Goal: Task Accomplishment & Management: Complete application form

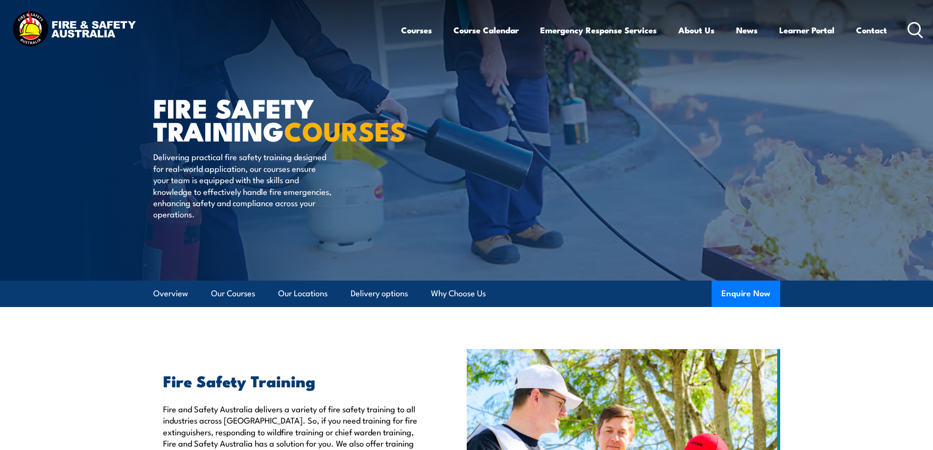
click at [919, 25] on circle at bounding box center [915, 29] width 12 height 12
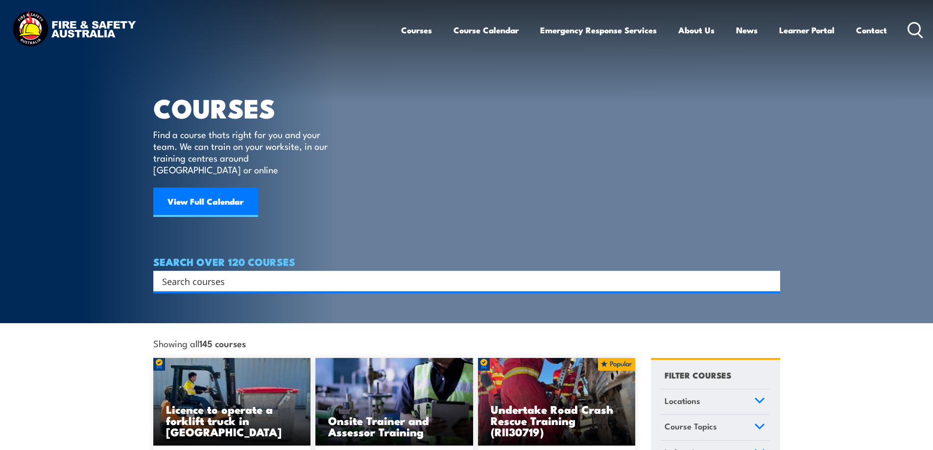
click at [237, 274] on input "Search input" at bounding box center [460, 281] width 597 height 15
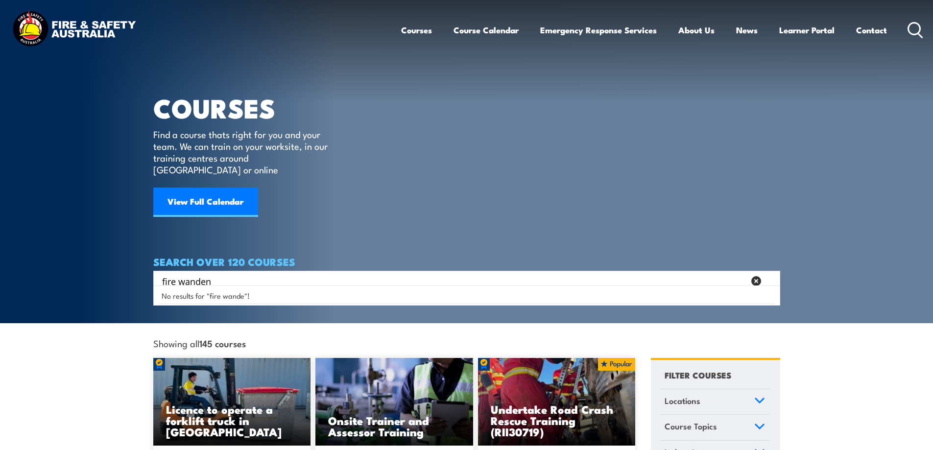
type input "fire wanden"
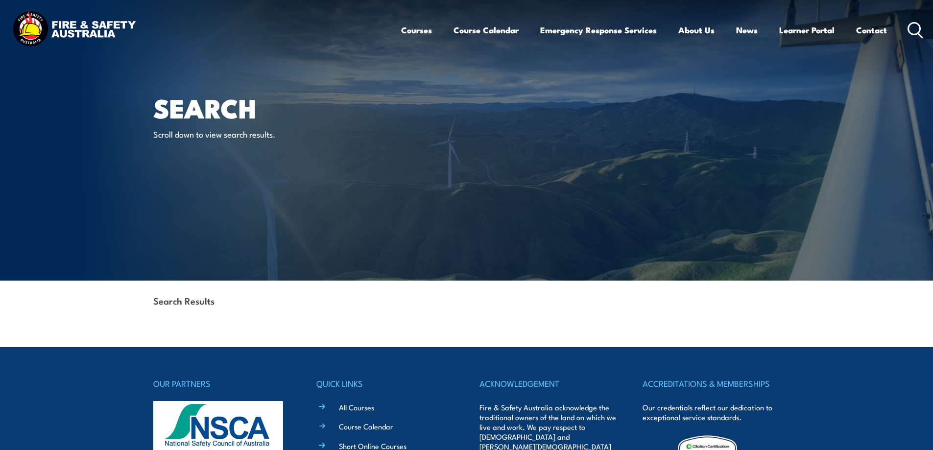
click at [914, 26] on icon at bounding box center [916, 30] width 16 height 16
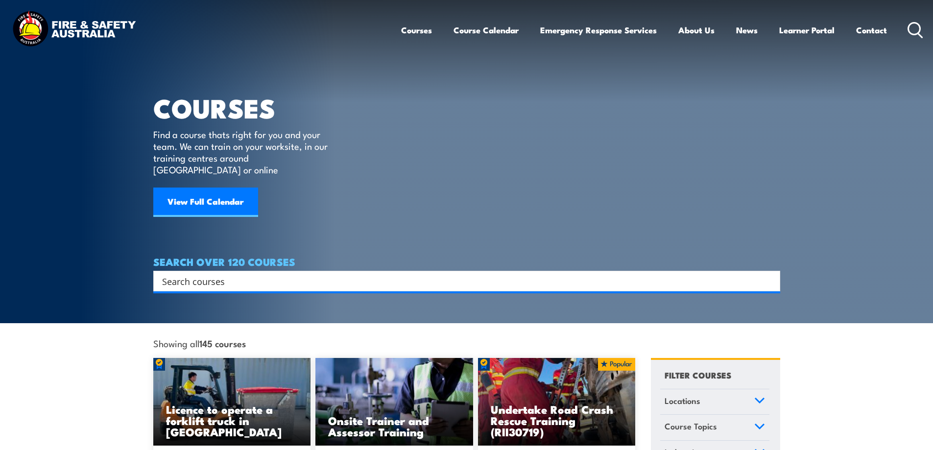
click at [240, 274] on input "Search input" at bounding box center [460, 281] width 597 height 15
type input "fie"
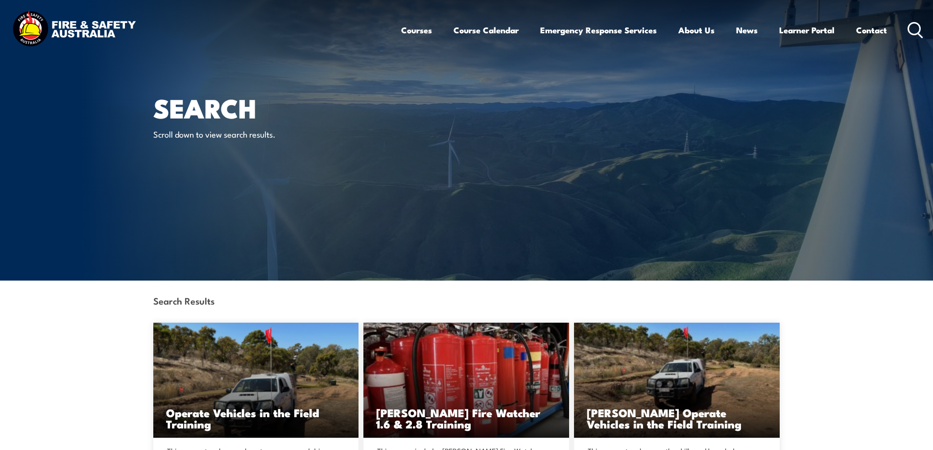
click at [919, 28] on icon at bounding box center [916, 30] width 16 height 16
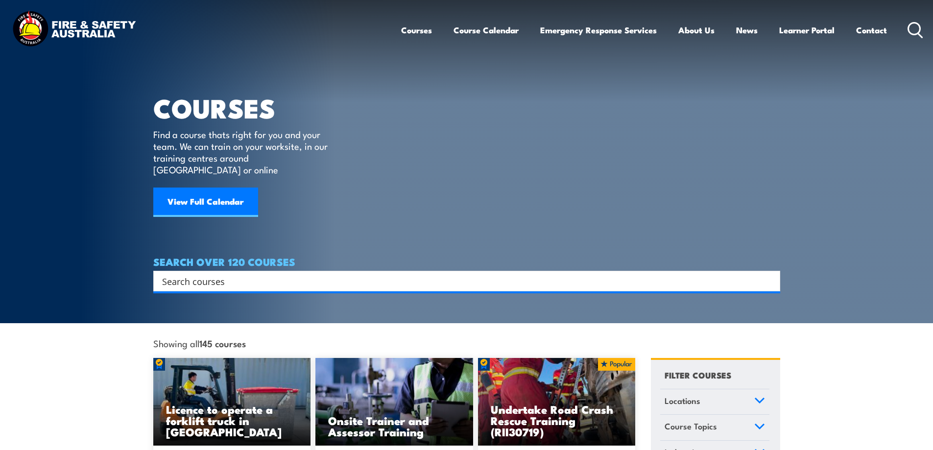
click at [199, 274] on input "Search input" at bounding box center [460, 281] width 597 height 15
type input "fire"
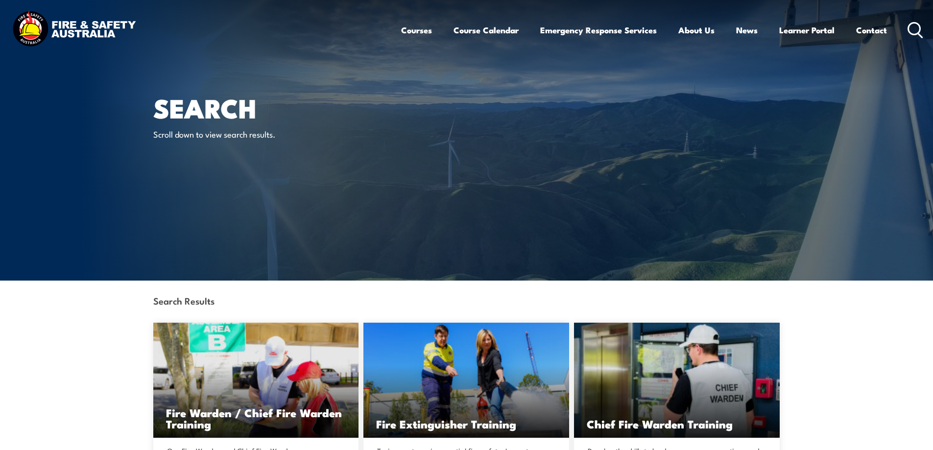
scroll to position [180, 0]
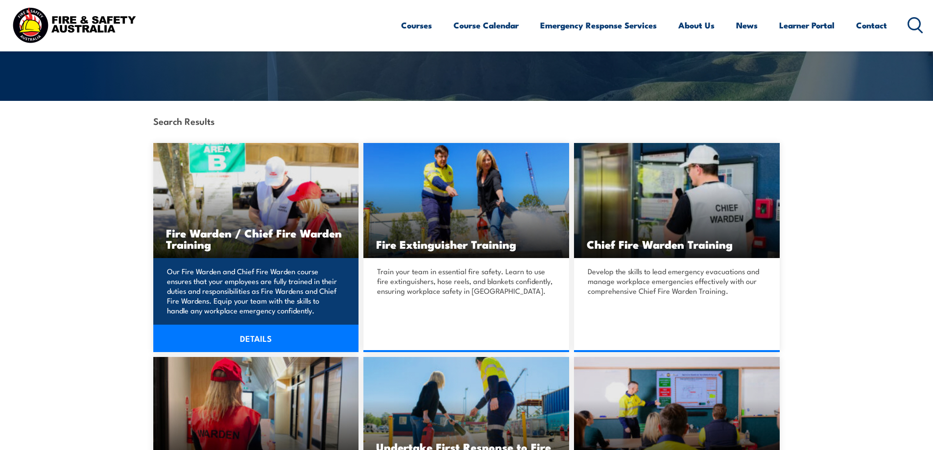
click at [318, 278] on p "Our Fire Warden and Chief Fire Warden course ensures that your employees are fu…" at bounding box center [254, 290] width 175 height 49
click at [288, 342] on link "DETAILS" at bounding box center [256, 338] width 206 height 27
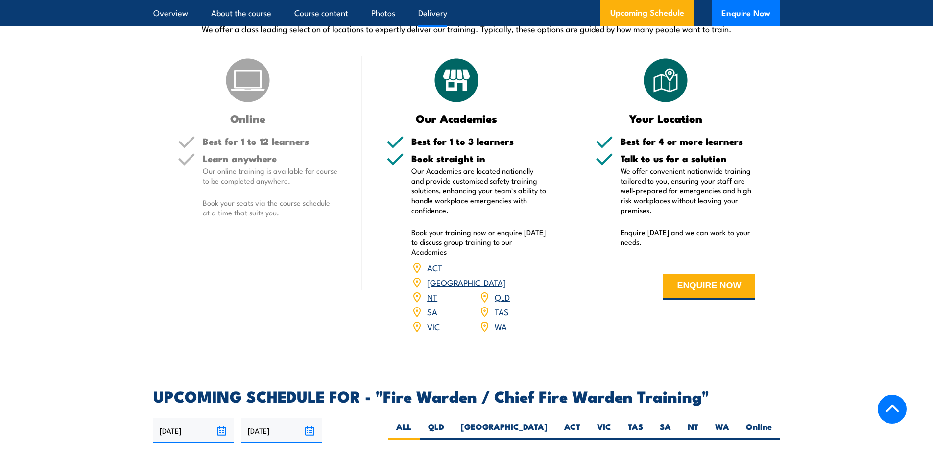
scroll to position [1437, 0]
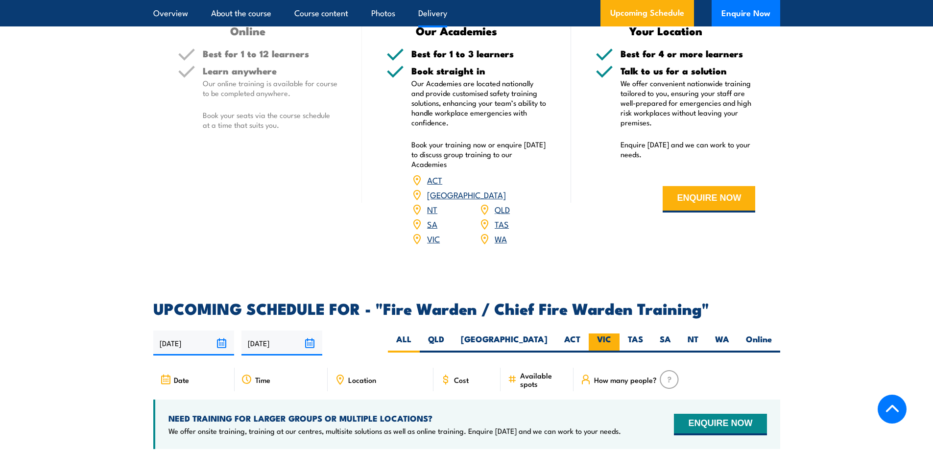
click at [611, 339] on label "VIC" at bounding box center [604, 343] width 31 height 19
click at [611, 339] on input "VIC" at bounding box center [614, 337] width 6 height 6
radio input "true"
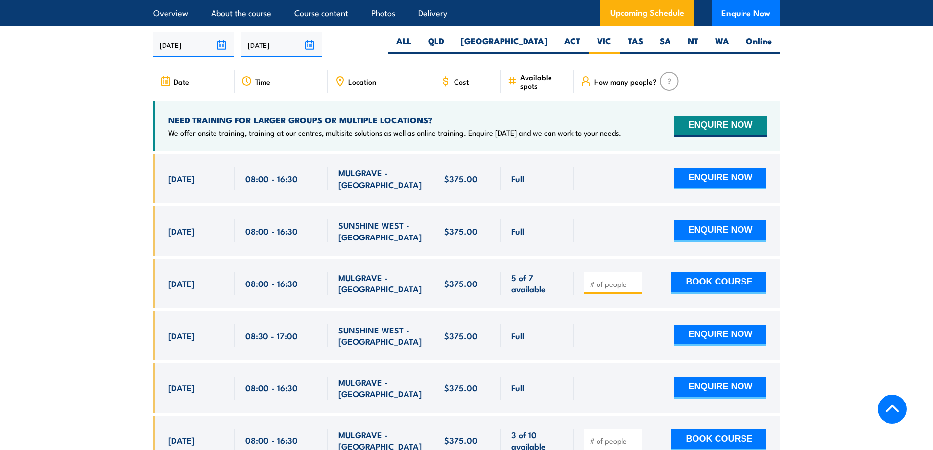
scroll to position [1914, 0]
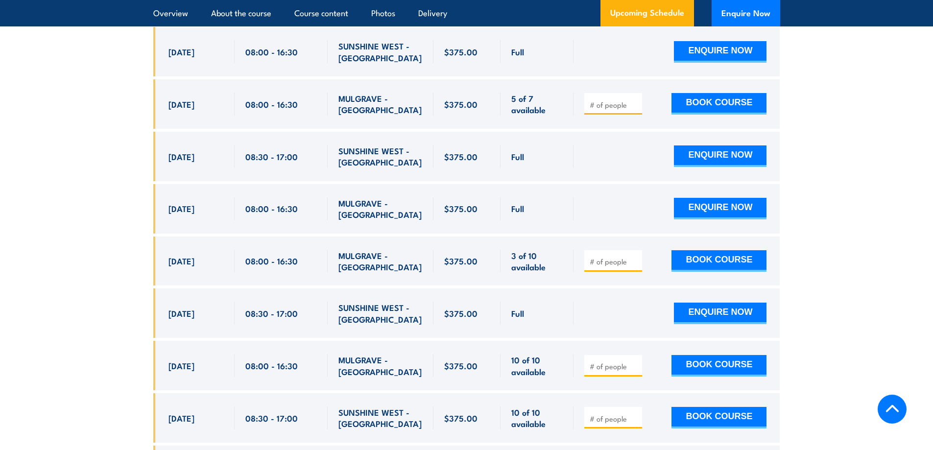
click at [891, 238] on section "UPCOMING SCHEDULE FOR - "Fire Warden / Chief Fire Warden Training" [DATE] [DATE]" at bounding box center [466, 167] width 933 height 686
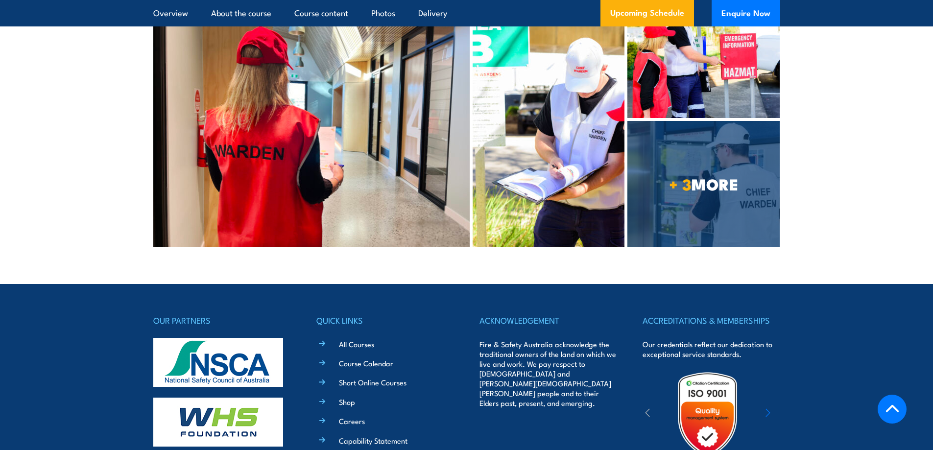
scroll to position [3039, 0]
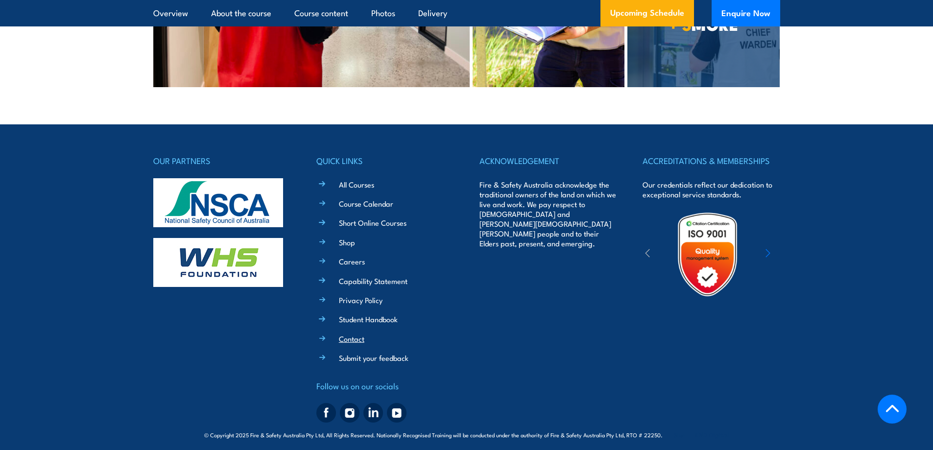
click at [354, 334] on link "Contact" at bounding box center [351, 339] width 25 height 10
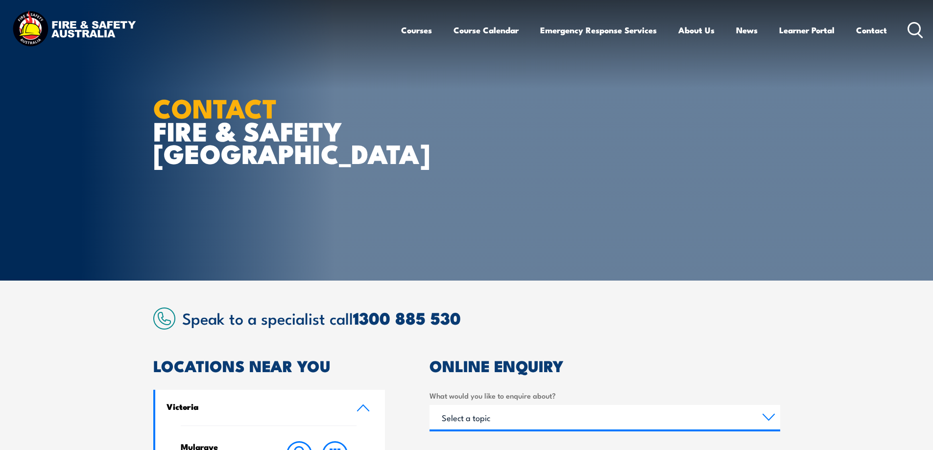
scroll to position [180, 0]
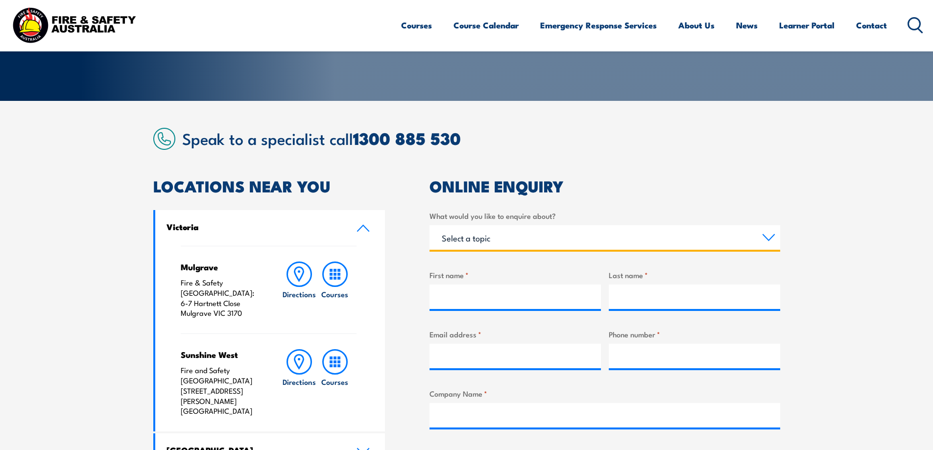
click at [522, 235] on select "Select a topic Training Emergency Response Services General Enquiry" at bounding box center [605, 237] width 351 height 24
select select "Emergency Response Services"
click at [430, 225] on select "Select a topic Training Emergency Response Services General Enquiry" at bounding box center [605, 237] width 351 height 24
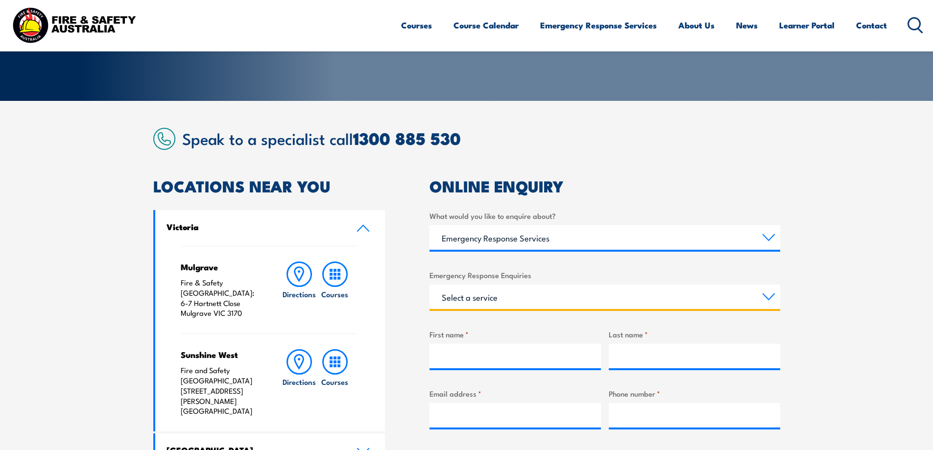
click at [529, 298] on select "Select a service Emergency Response Solutions Paramedic & Medical Solutions Ind…" at bounding box center [605, 297] width 351 height 24
select select "Emergency Response Solutions"
click at [430, 285] on select "Select a service Emergency Response Solutions Paramedic & Medical Solutions Ind…" at bounding box center [605, 297] width 351 height 24
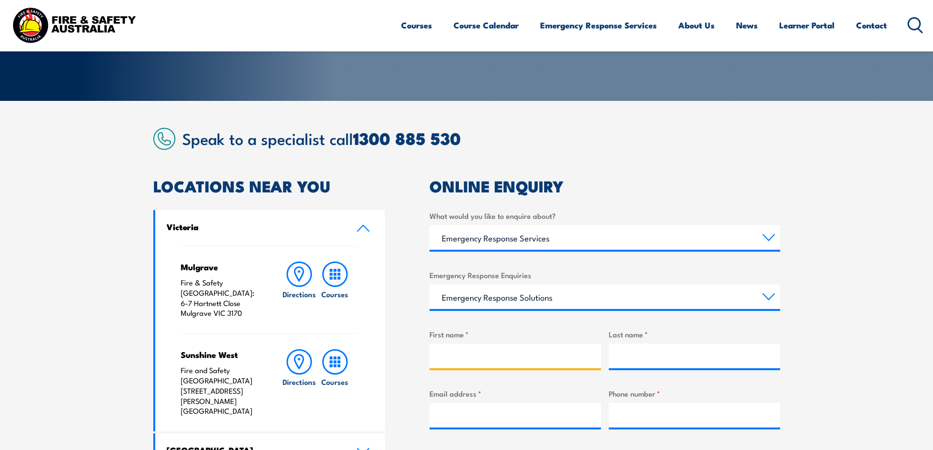
click at [529, 363] on input "First name *" at bounding box center [515, 356] width 171 height 24
type input "Trang"
type input "Duong"
type input "adminvic@Azurafresh.com.au"
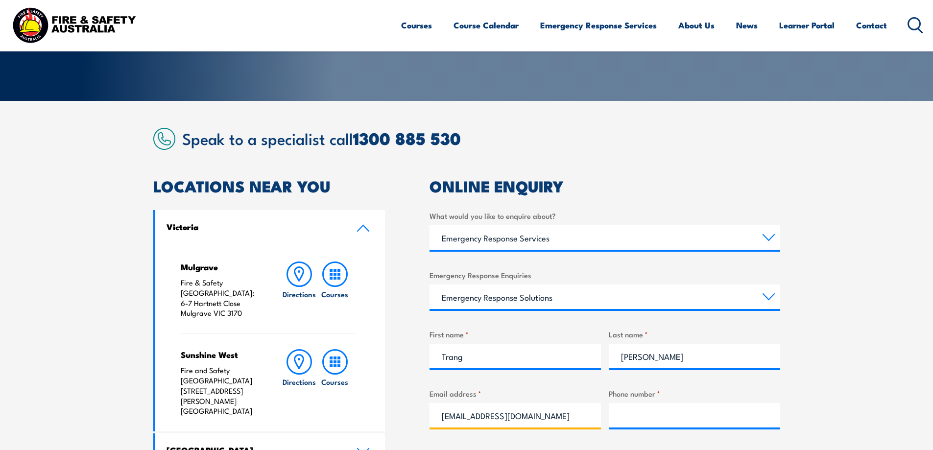
type input "0426477979"
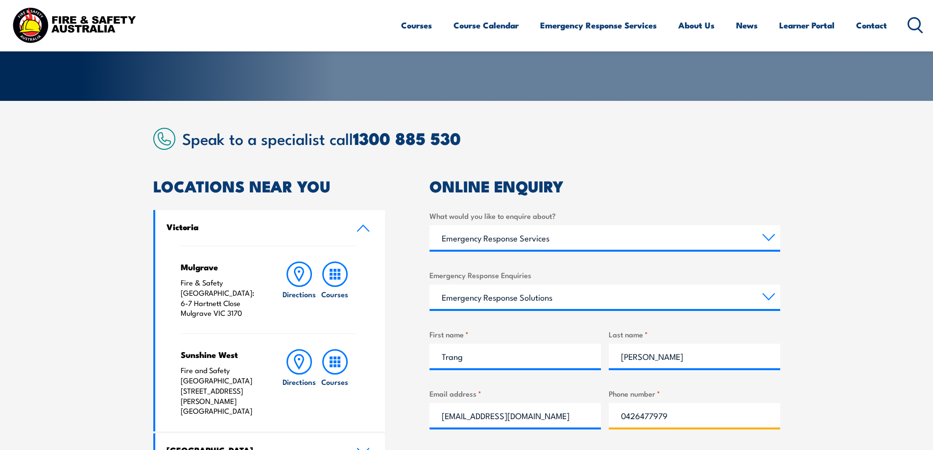
type input "AZURA FRESH VIC PTY LIMITED"
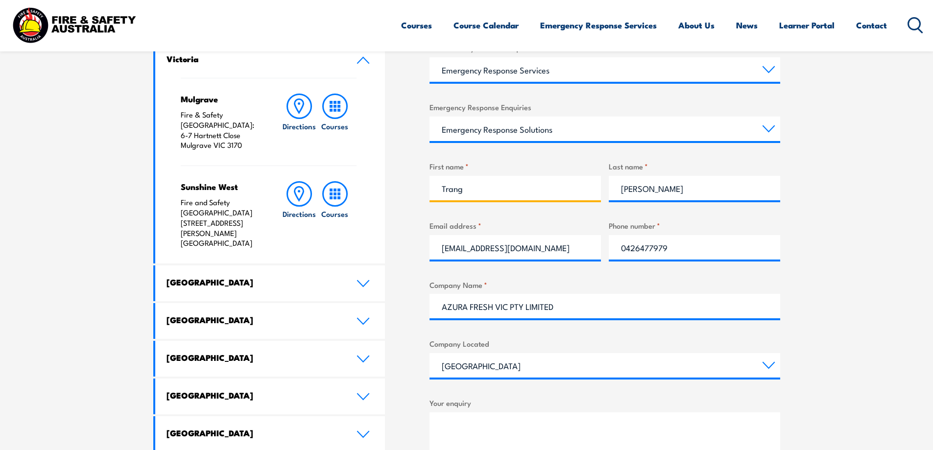
scroll to position [359, 0]
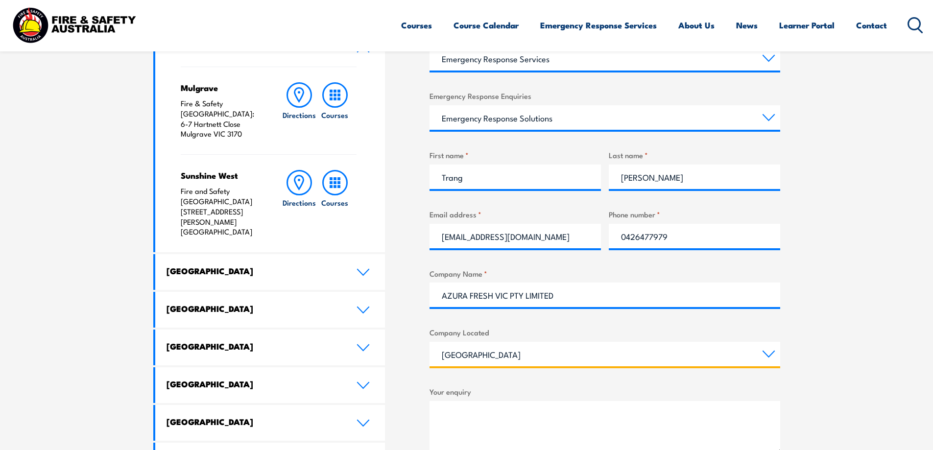
click at [562, 355] on select "Queensland New South Wales Australian Capital Territory Victoria South Australi…" at bounding box center [605, 354] width 351 height 24
select select "Victoria"
click at [430, 342] on select "Queensland New South Wales Australian Capital Territory Victoria South Australi…" at bounding box center [605, 354] width 351 height 24
click at [476, 387] on label "Your enquiry" at bounding box center [605, 391] width 351 height 11
click at [476, 401] on textarea "Your enquiry" at bounding box center [605, 427] width 351 height 52
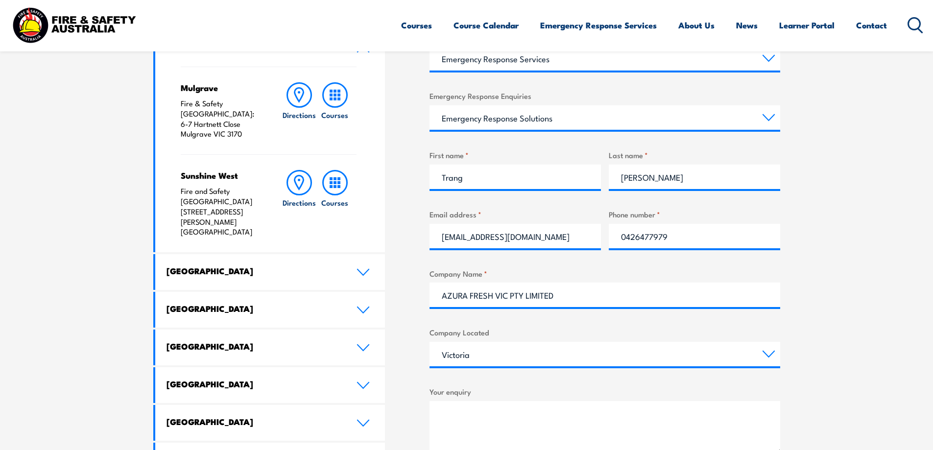
click at [878, 193] on section "Speak to a specialist call 1300 885 530 LOCATIONS NEAR YOU Victoria Mulgrave Fi…" at bounding box center [466, 259] width 933 height 674
click at [175, 195] on div "Mulgrave Fire & Safety Australia: 6-7 Hartnett Close Mulgrave VIC 3170 Directio…" at bounding box center [270, 160] width 230 height 186
